Goal: Task Accomplishment & Management: Complete application form

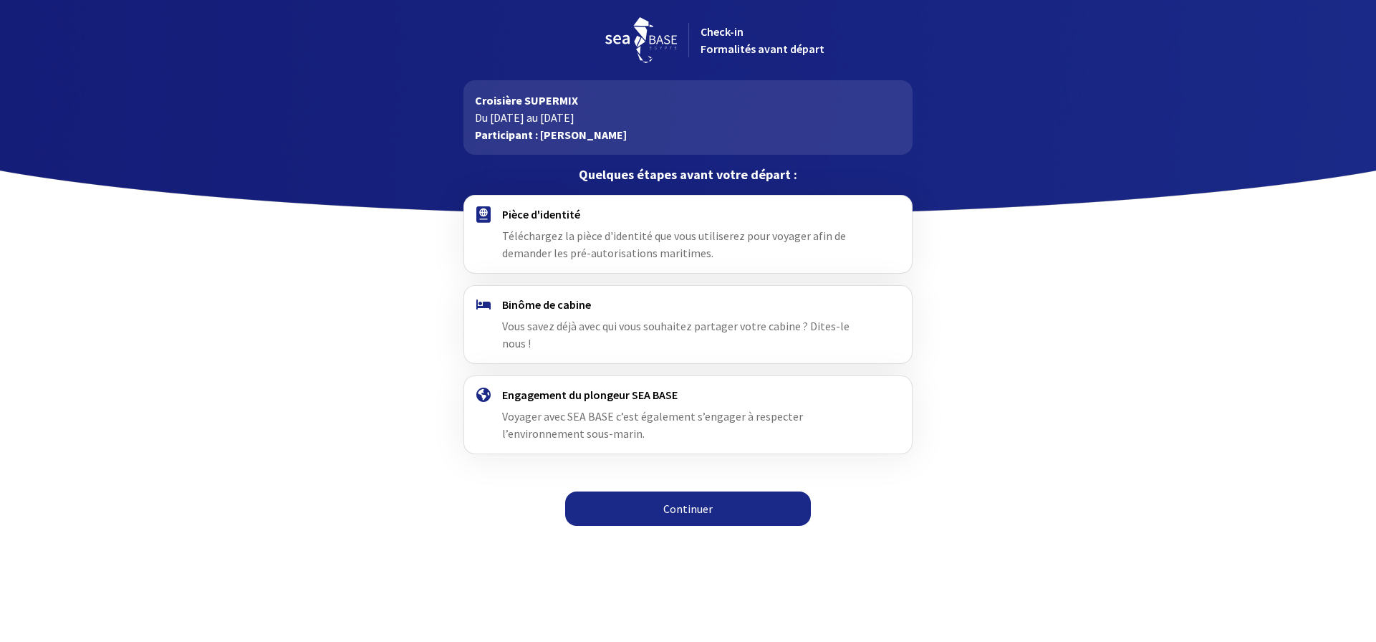
click at [718, 496] on link "Continuer" at bounding box center [688, 508] width 246 height 34
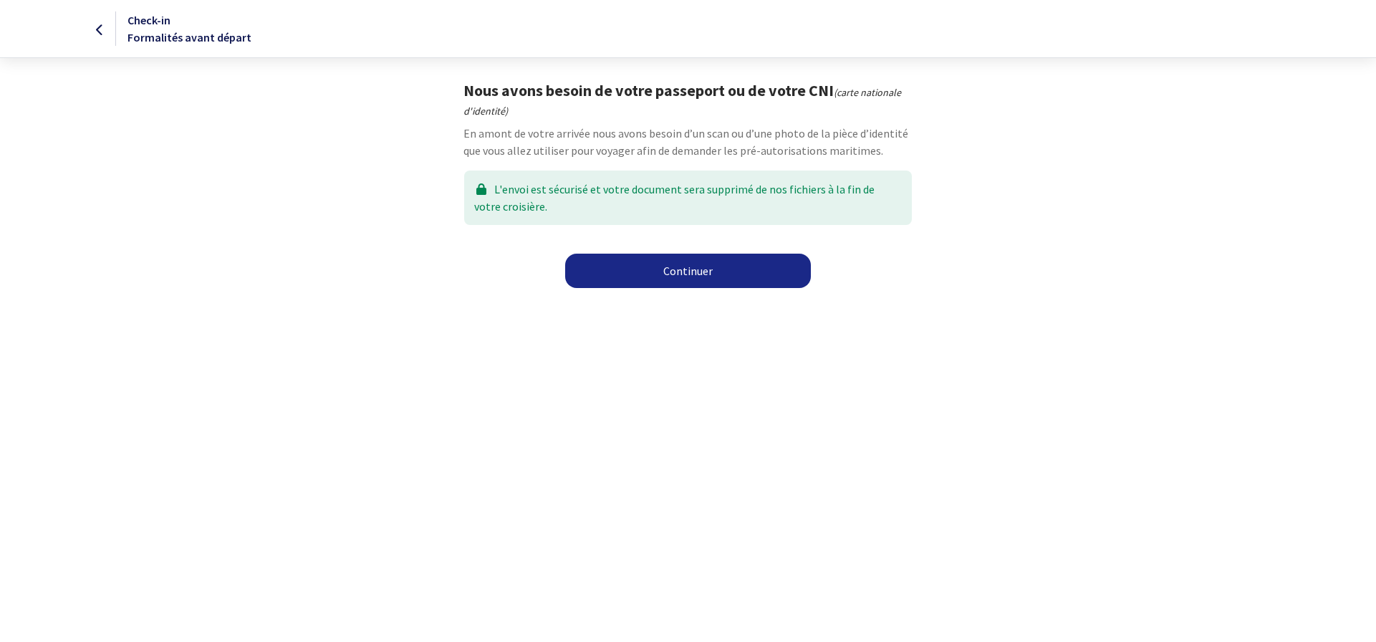
click at [679, 268] on link "Continuer" at bounding box center [688, 271] width 246 height 34
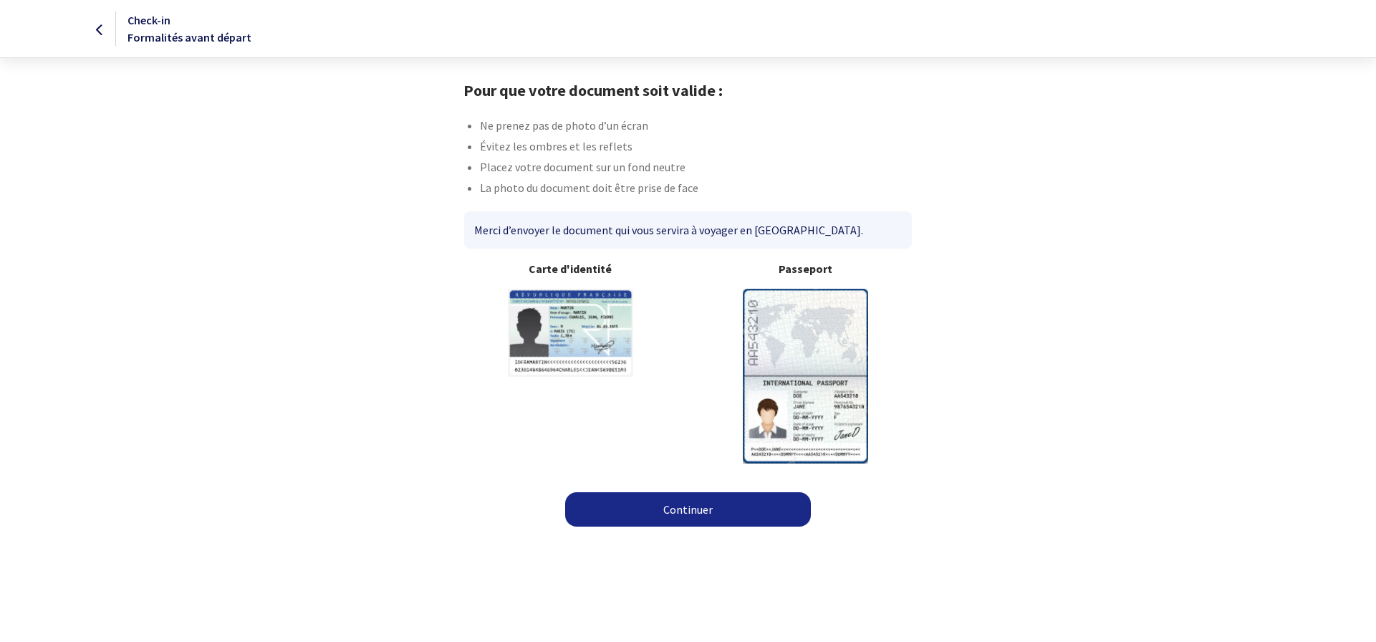
click at [788, 337] on img at bounding box center [805, 376] width 125 height 174
